Goal: Information Seeking & Learning: Find specific page/section

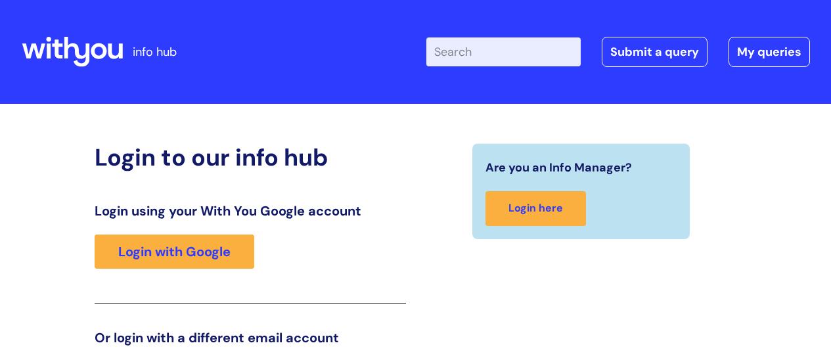
scroll to position [200, 0]
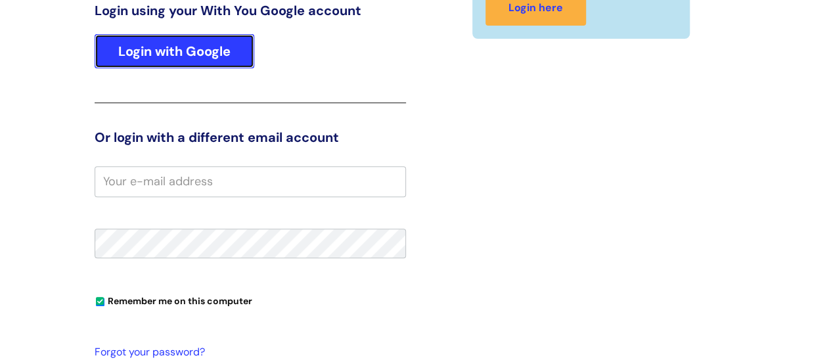
click at [199, 53] on link "Login with Google" at bounding box center [175, 51] width 160 height 34
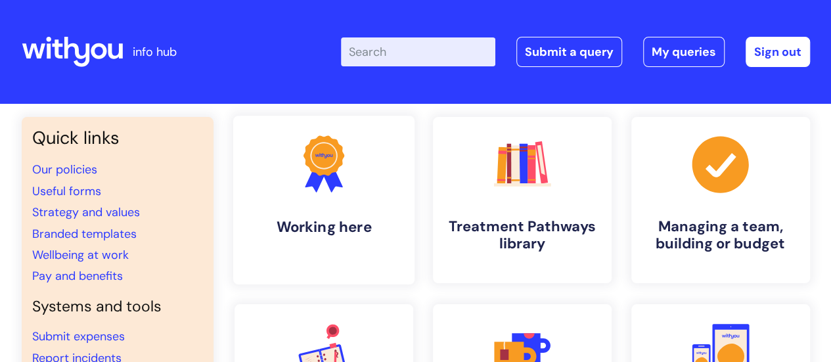
click at [303, 208] on link ".cls-1{fill:#f89b22;}.cls-1,.cls-2,.cls-3{stroke-width:0px;}.cls-2{fill:#2d3cff…" at bounding box center [322, 200] width 181 height 169
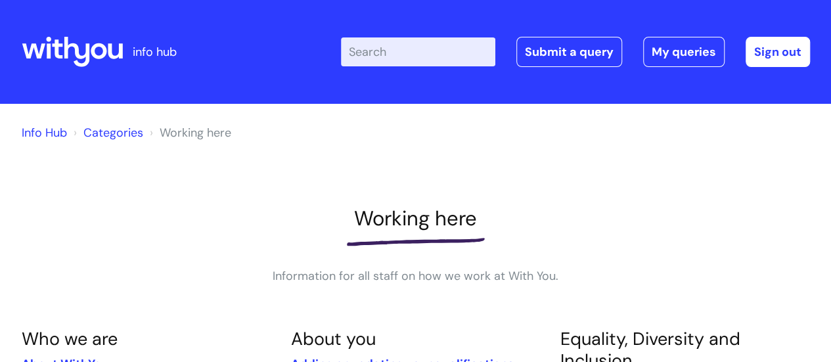
click at [397, 51] on input "Enter your search term here..." at bounding box center [418, 51] width 154 height 29
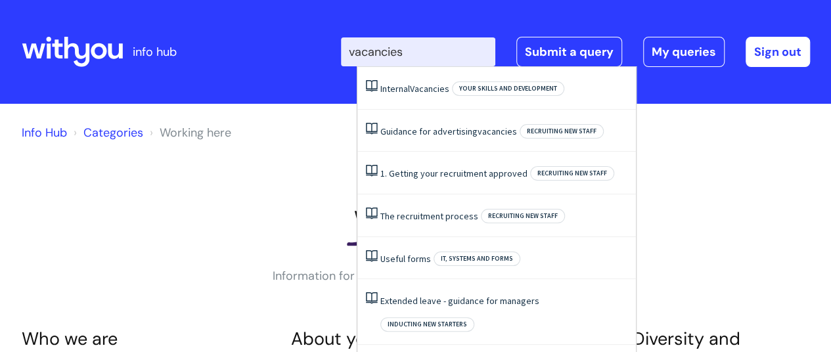
type input "vacancies"
click button "Search" at bounding box center [0, 0] width 0 height 0
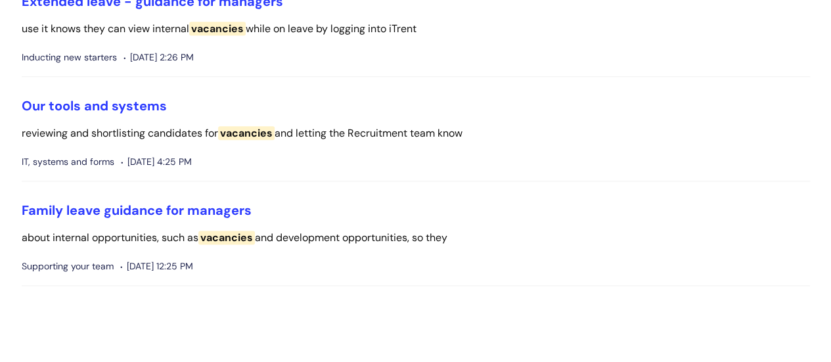
scroll to position [630, 0]
